Goal: Information Seeking & Learning: Learn about a topic

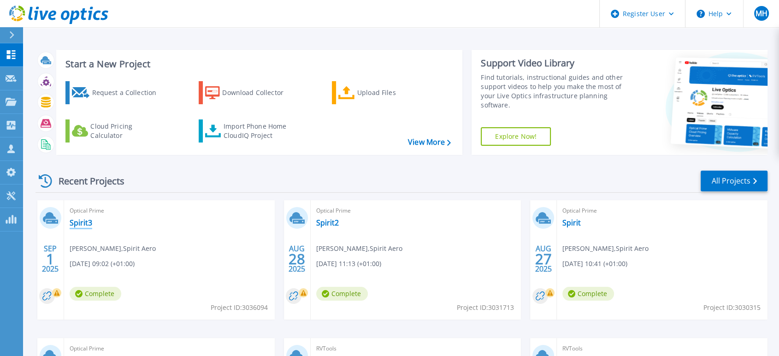
click at [81, 219] on link "Spirit3" at bounding box center [81, 222] width 23 height 9
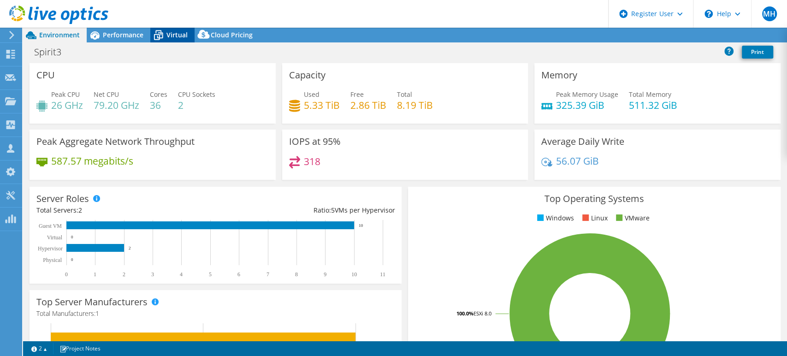
click at [170, 35] on span "Virtual" at bounding box center [176, 34] width 21 height 9
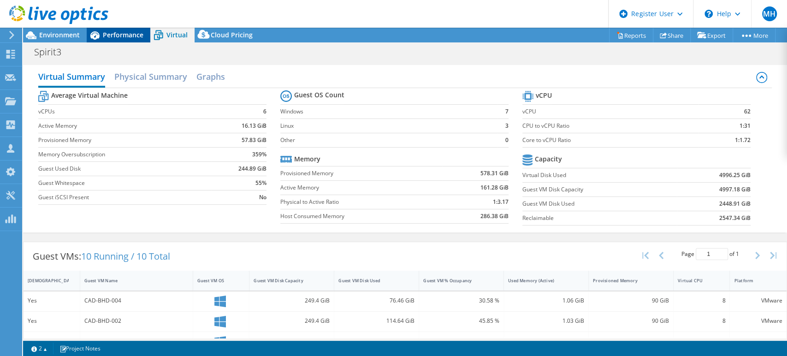
click at [107, 36] on span "Performance" at bounding box center [123, 34] width 41 height 9
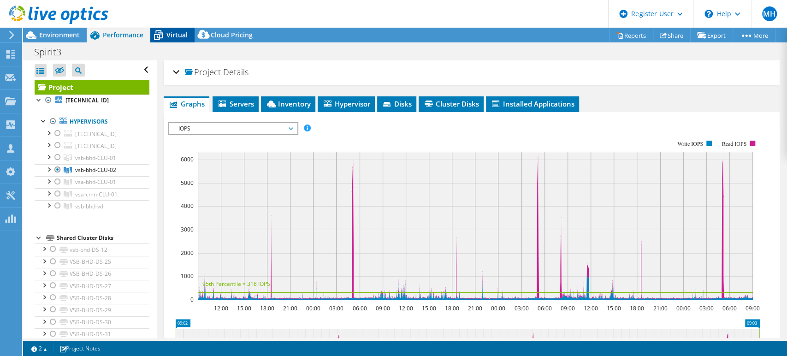
click at [182, 35] on span "Virtual" at bounding box center [176, 34] width 21 height 9
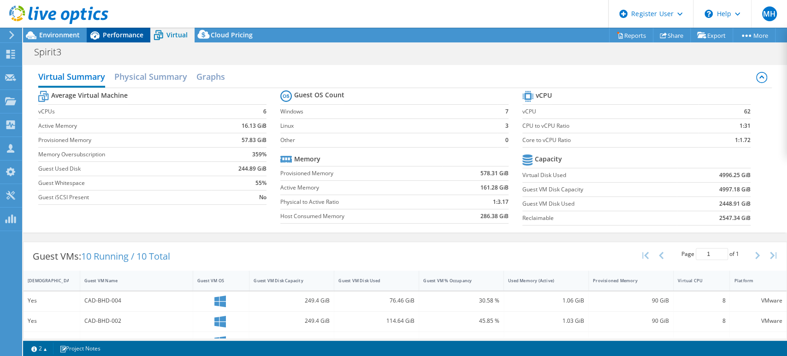
click at [137, 33] on span "Performance" at bounding box center [123, 34] width 41 height 9
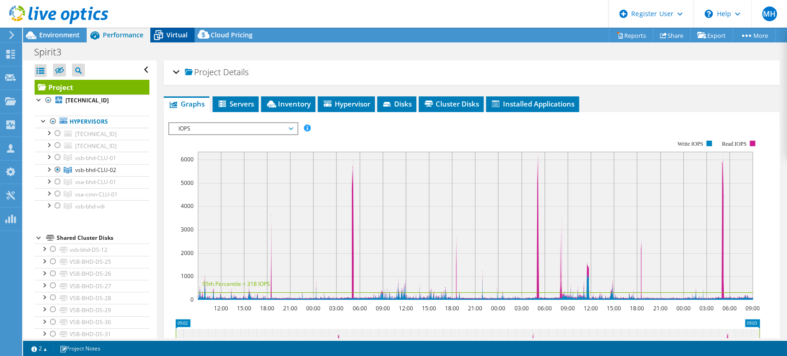
click at [181, 37] on span "Virtual" at bounding box center [176, 34] width 21 height 9
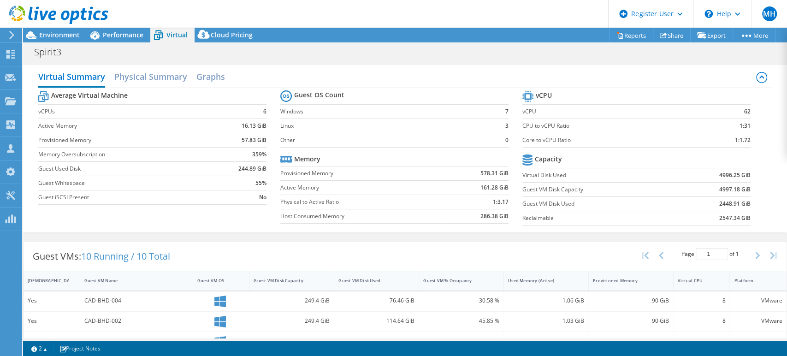
click at [125, 24] on header "MH Dell User [PERSON_NAME] [PERSON_NAME][EMAIL_ADDRESS][DOMAIN_NAME] Dell My Pr…" at bounding box center [393, 14] width 787 height 28
click at [126, 38] on span "Performance" at bounding box center [123, 34] width 41 height 9
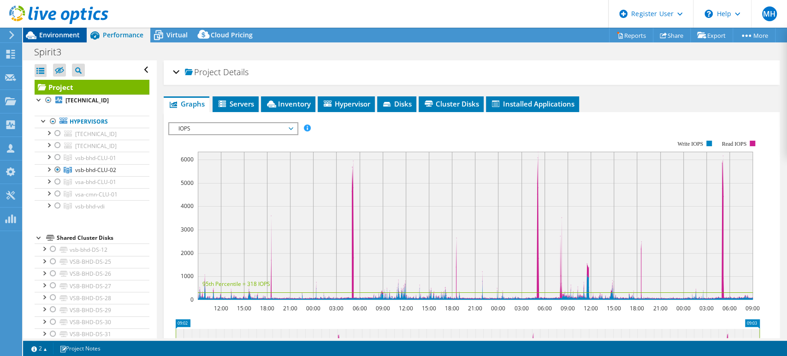
click at [82, 39] on div "Environment" at bounding box center [55, 35] width 64 height 15
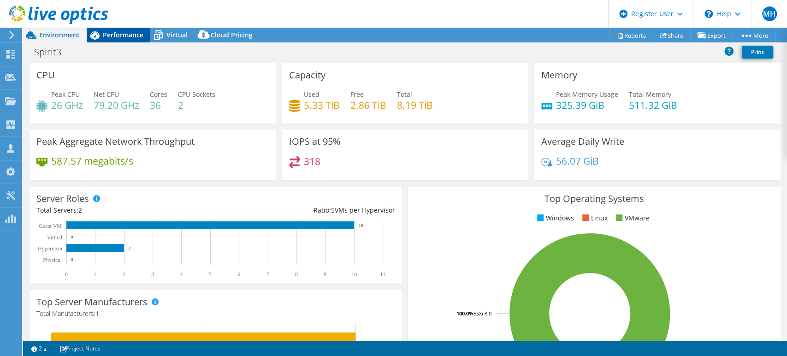
click at [125, 30] on span "Performance" at bounding box center [123, 34] width 41 height 9
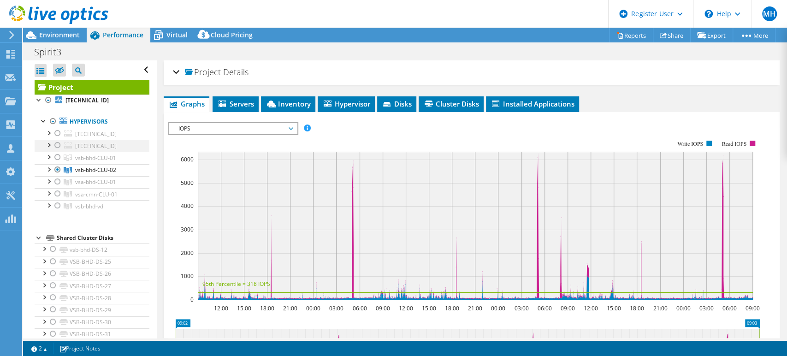
drag, startPoint x: 57, startPoint y: 132, endPoint x: 59, endPoint y: 148, distance: 16.7
click at [57, 132] on div at bounding box center [57, 133] width 9 height 11
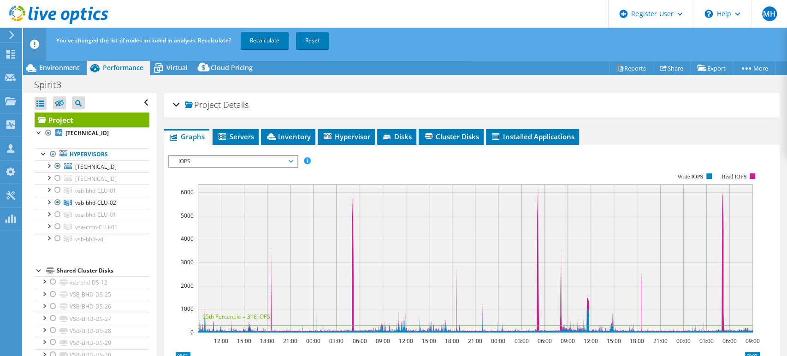
click at [58, 147] on ul "Hypervisors [TECHNICAL_ID] Local_DS_vsb-bhd-102" at bounding box center [92, 196] width 115 height 115
click at [57, 177] on div at bounding box center [57, 177] width 9 height 11
click at [58, 187] on div at bounding box center [57, 189] width 9 height 11
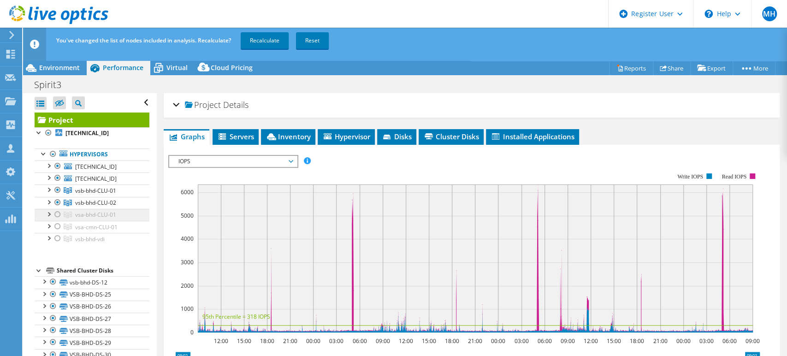
click at [63, 215] on link "vsa-bhd-CLU-01" at bounding box center [92, 215] width 115 height 12
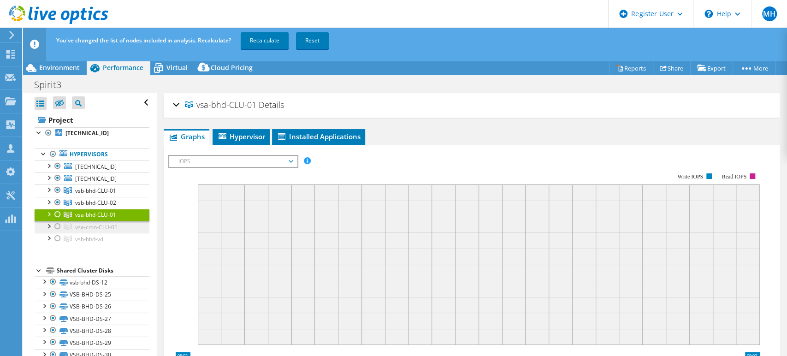
drag, startPoint x: 59, startPoint y: 237, endPoint x: 63, endPoint y: 230, distance: 8.7
click at [59, 237] on div at bounding box center [57, 238] width 9 height 11
click at [59, 212] on div at bounding box center [57, 214] width 9 height 11
click at [255, 36] on link "Recalculate" at bounding box center [265, 40] width 48 height 17
